Goal: Information Seeking & Learning: Check status

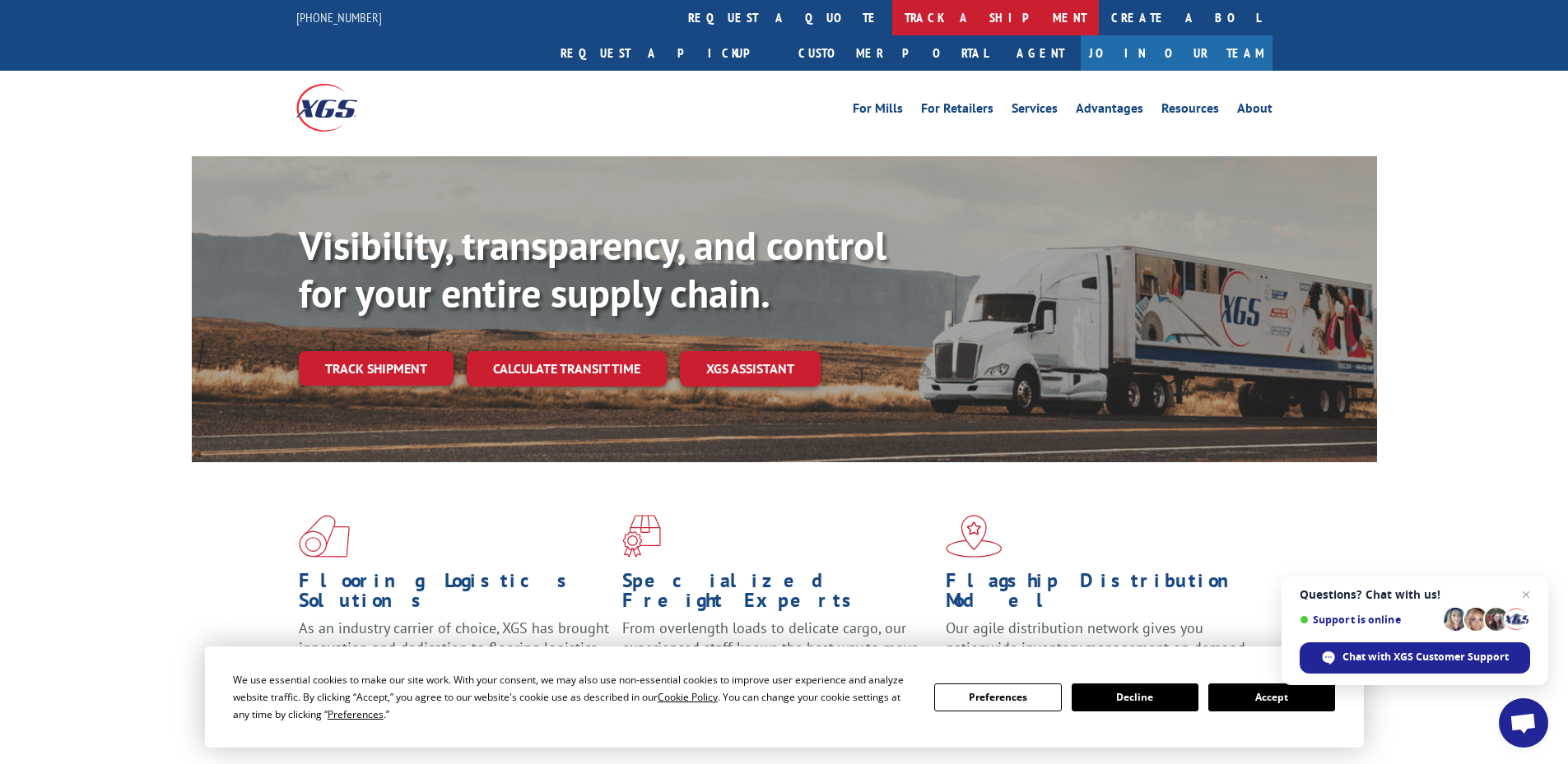
click at [892, 14] on link "track a shipment" at bounding box center [995, 17] width 207 height 36
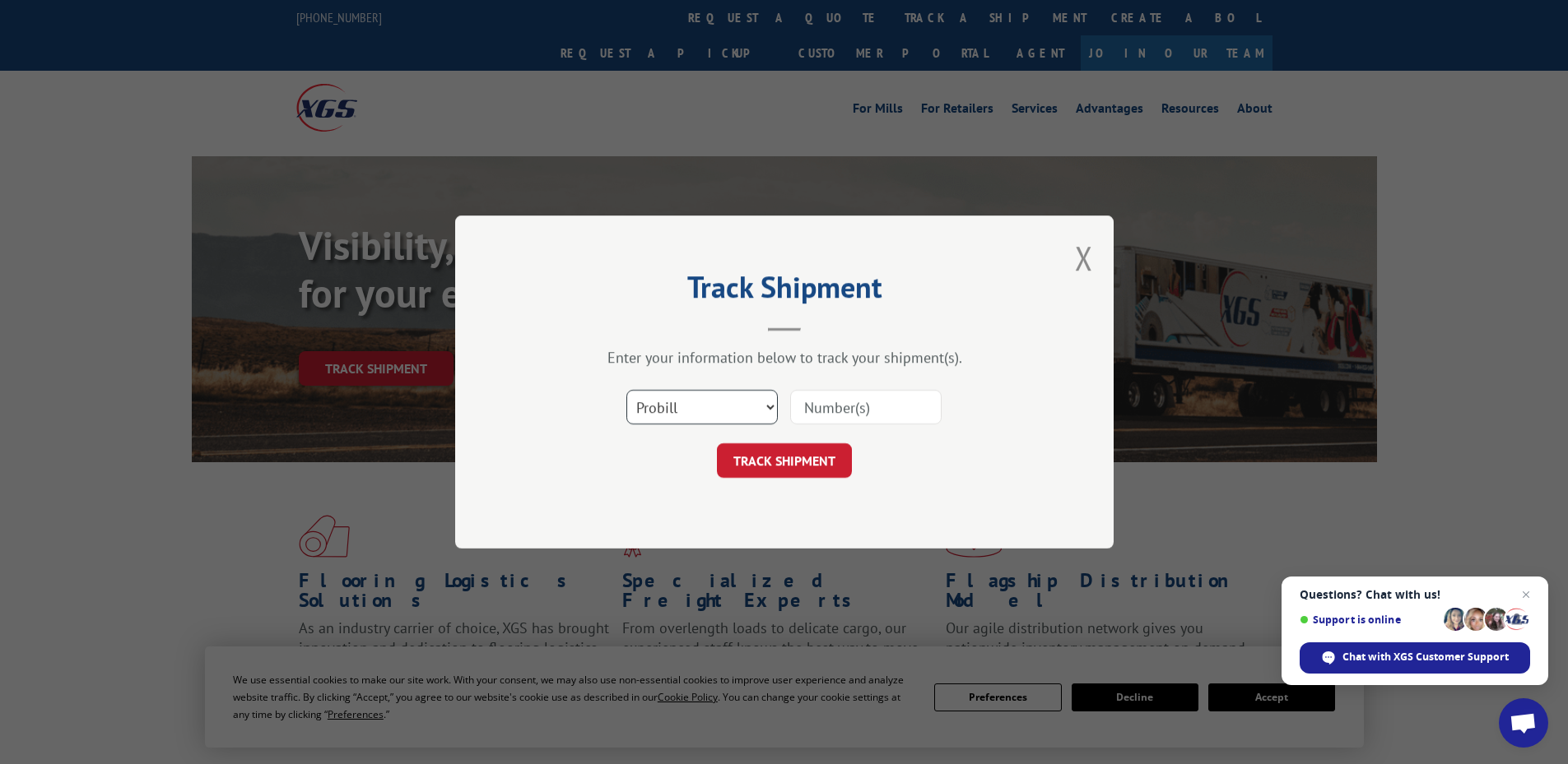
click at [667, 414] on select "Select category... Probill BOL PO" at bounding box center [702, 407] width 151 height 35
select select "po"
click at [627, 390] on select "Select category... Probill BOL PO" at bounding box center [702, 407] width 151 height 35
paste input "10519837"
type input "10519837"
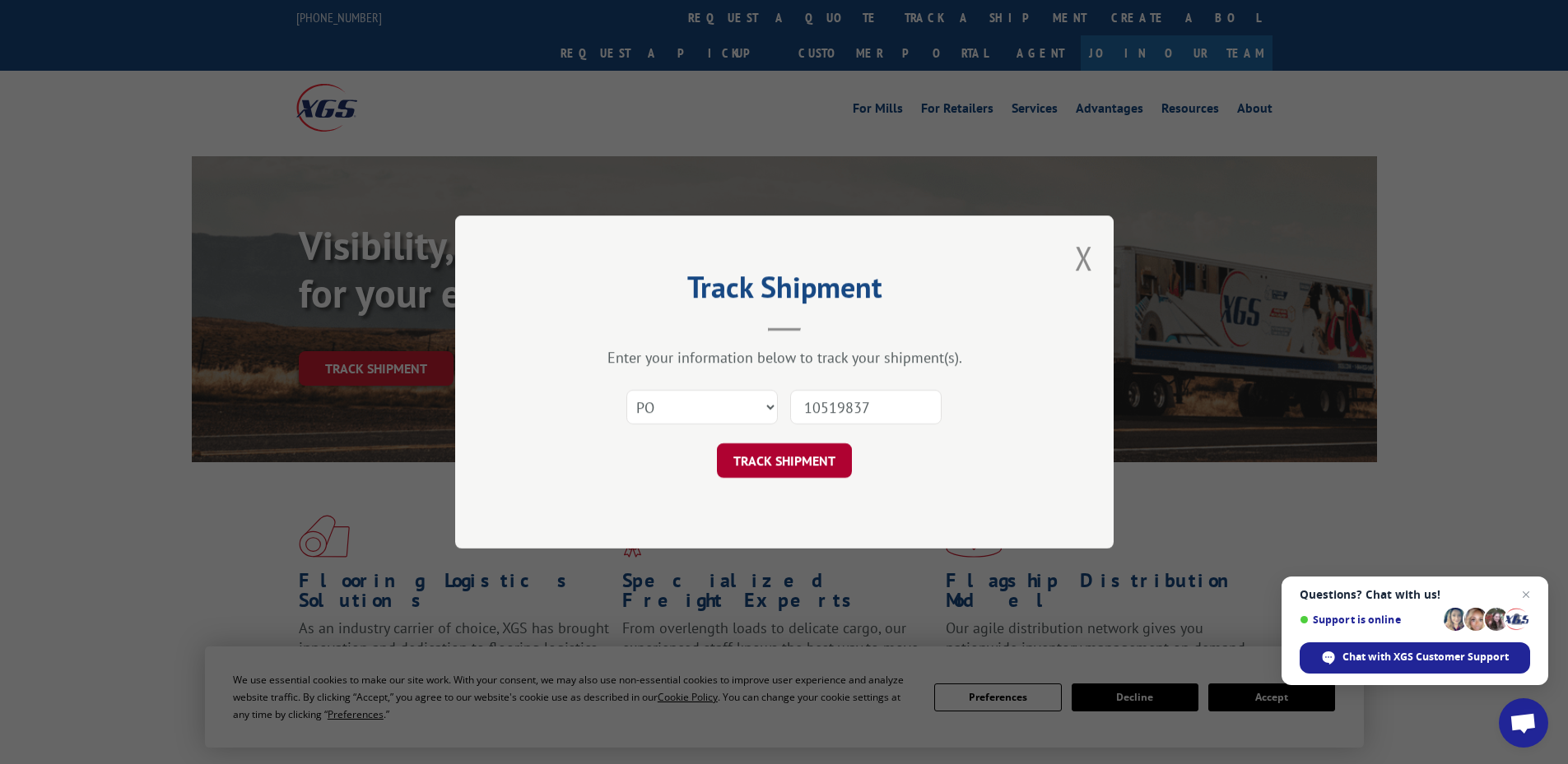
click at [787, 474] on button "TRACK SHIPMENT" at bounding box center [784, 461] width 135 height 35
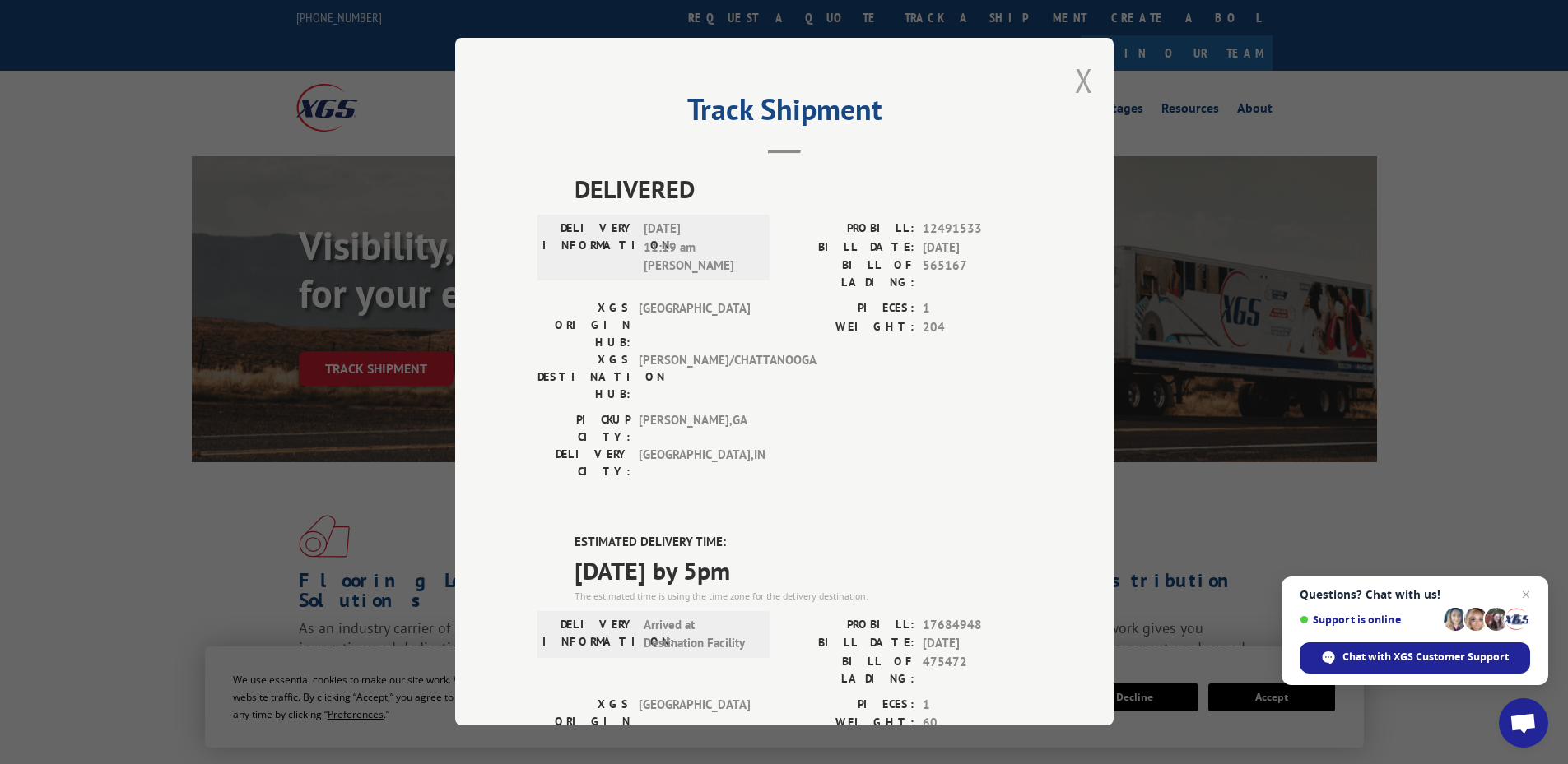
click at [1082, 85] on button "Close modal" at bounding box center [1084, 80] width 18 height 44
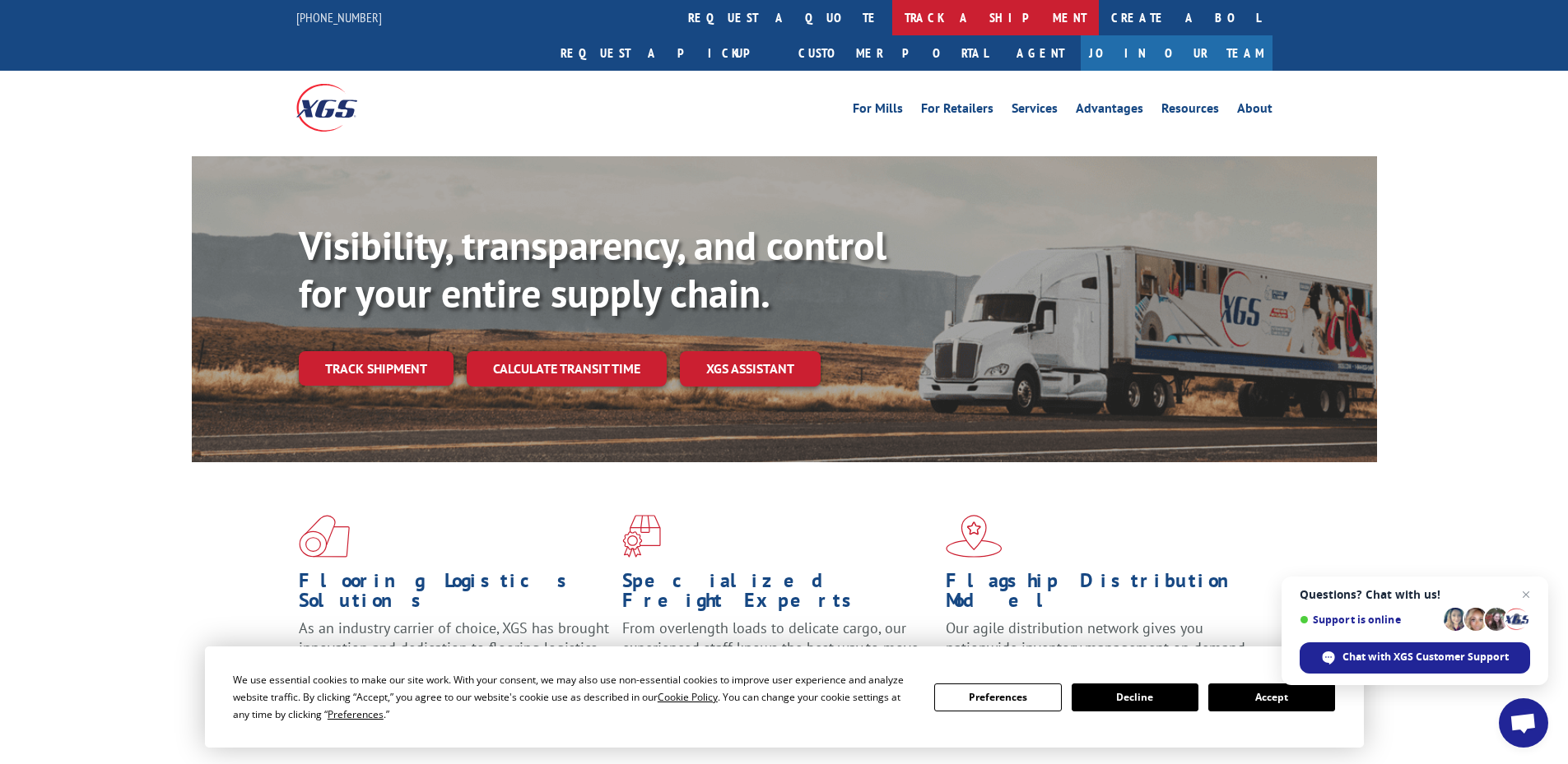
click at [892, 32] on link "track a shipment" at bounding box center [995, 17] width 207 height 36
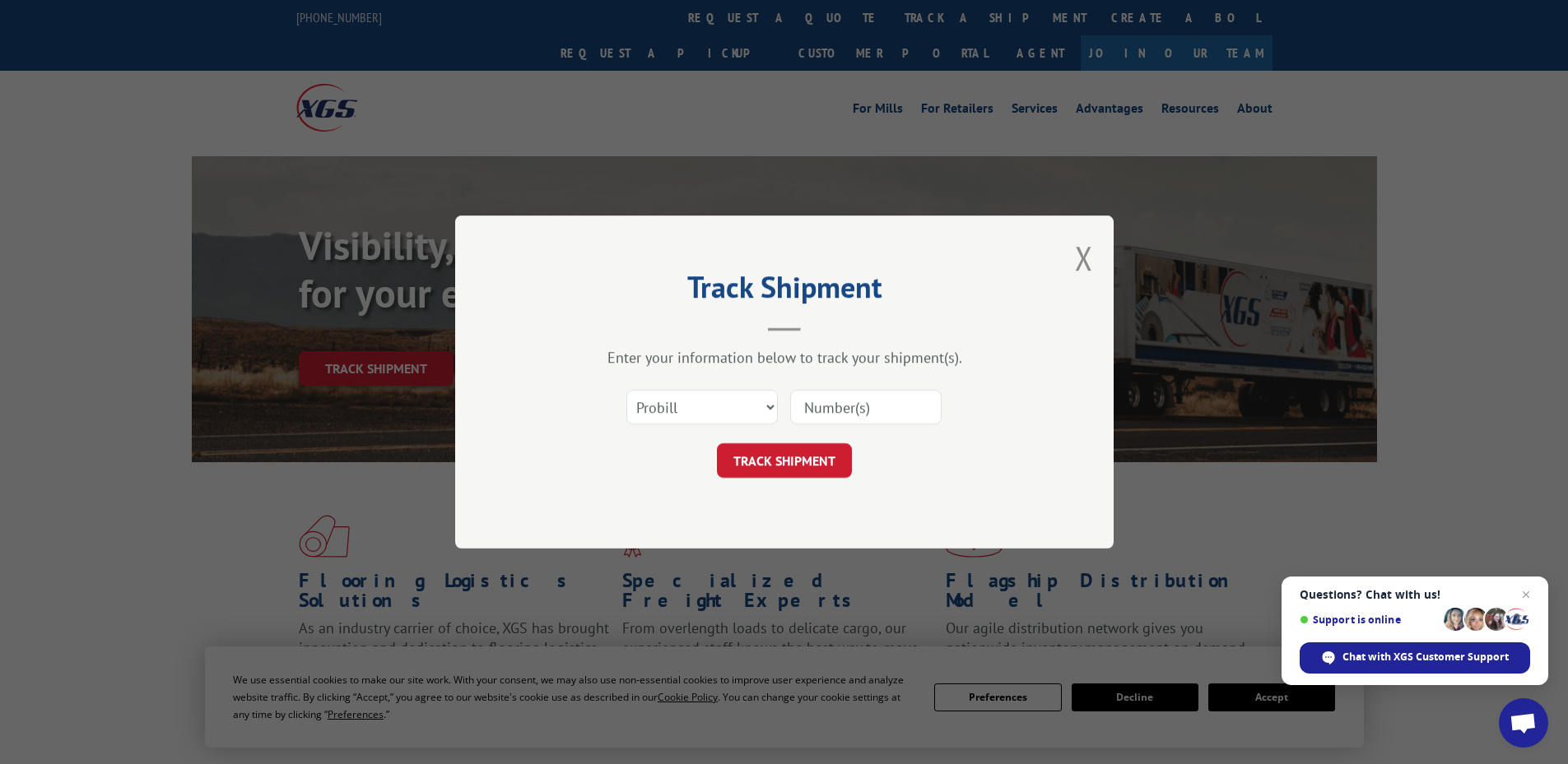
click at [683, 426] on div "Select category... Probill BOL PO" at bounding box center [702, 407] width 149 height 38
click at [679, 388] on div "Select category... Probill BOL PO" at bounding box center [702, 407] width 149 height 38
click at [682, 416] on select "Select category... Probill BOL PO" at bounding box center [702, 407] width 151 height 35
select select "po"
click at [627, 390] on select "Select category... Probill BOL PO" at bounding box center [702, 407] width 151 height 35
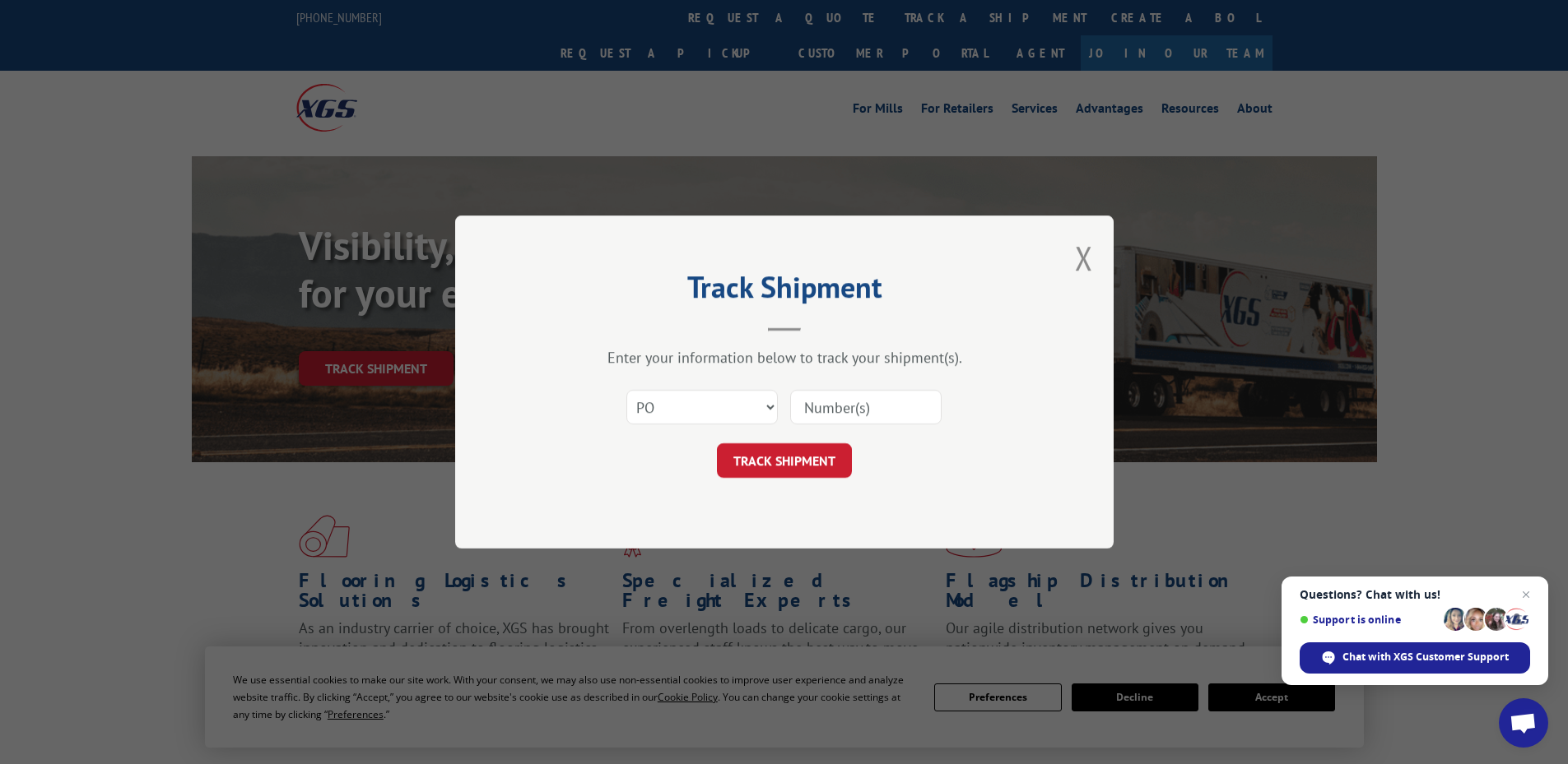
paste input "10519872"
type input "10519872"
click at [798, 470] on button "TRACK SHIPMENT" at bounding box center [784, 461] width 135 height 35
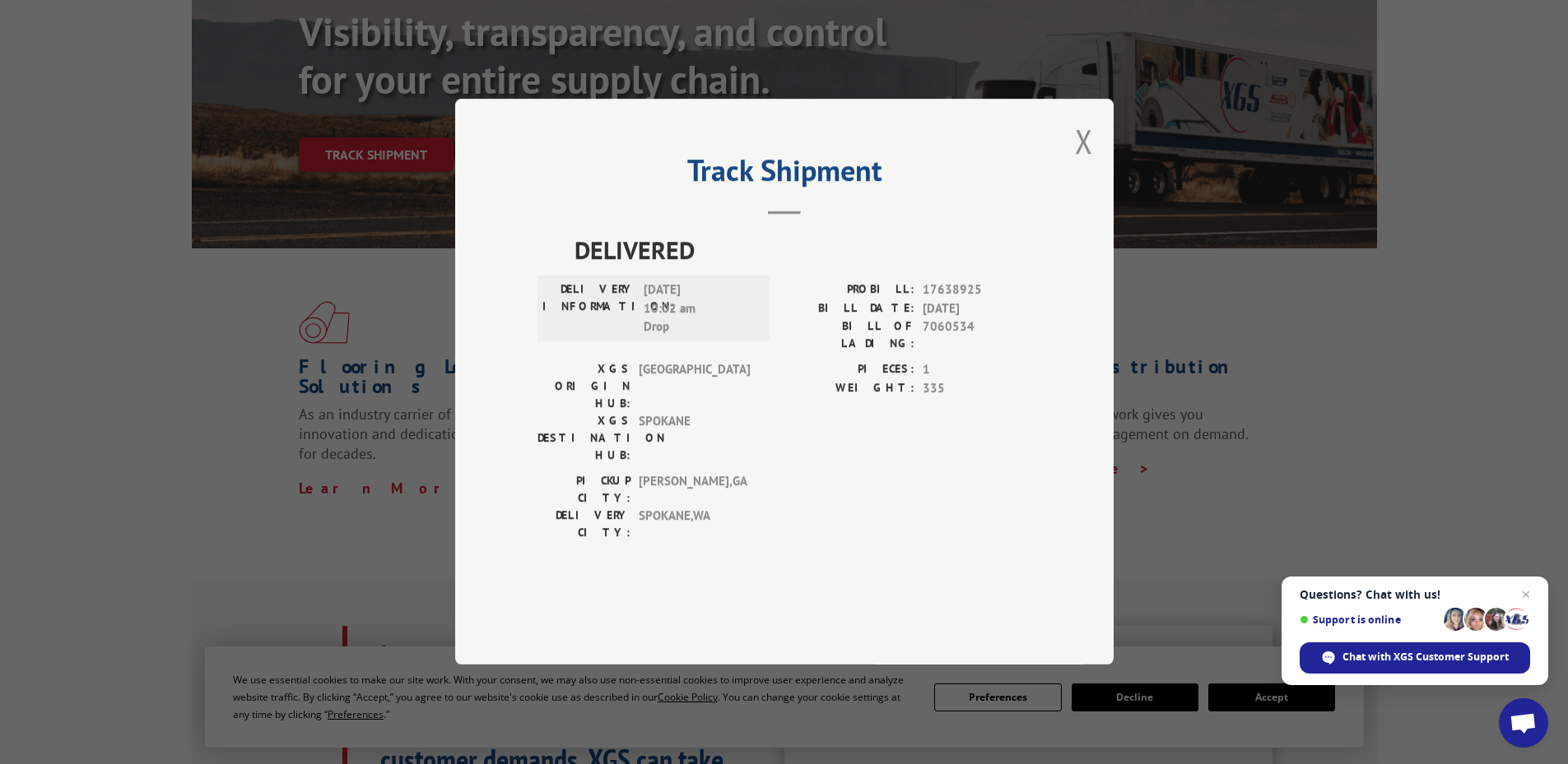
scroll to position [247, 0]
